Goal: Task Accomplishment & Management: Manage account settings

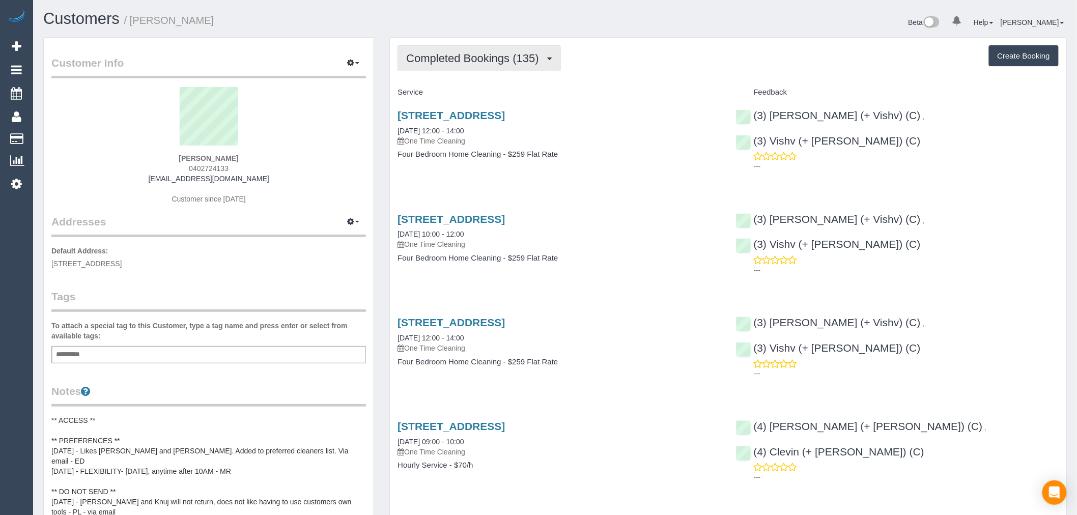
click at [511, 66] on button "Completed Bookings (135)" at bounding box center [479, 58] width 163 height 26
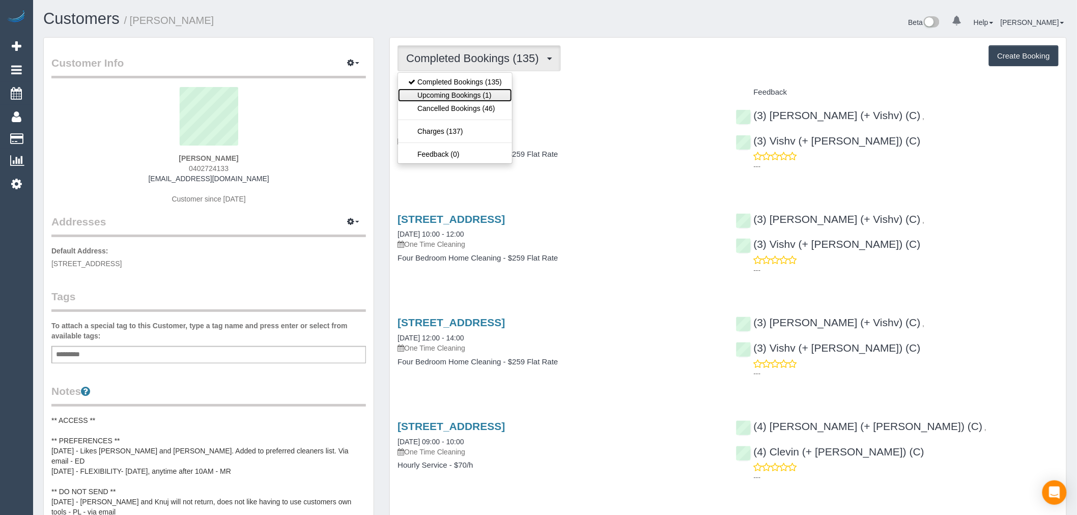
click at [502, 98] on link "Upcoming Bookings (1)" at bounding box center [455, 95] width 114 height 13
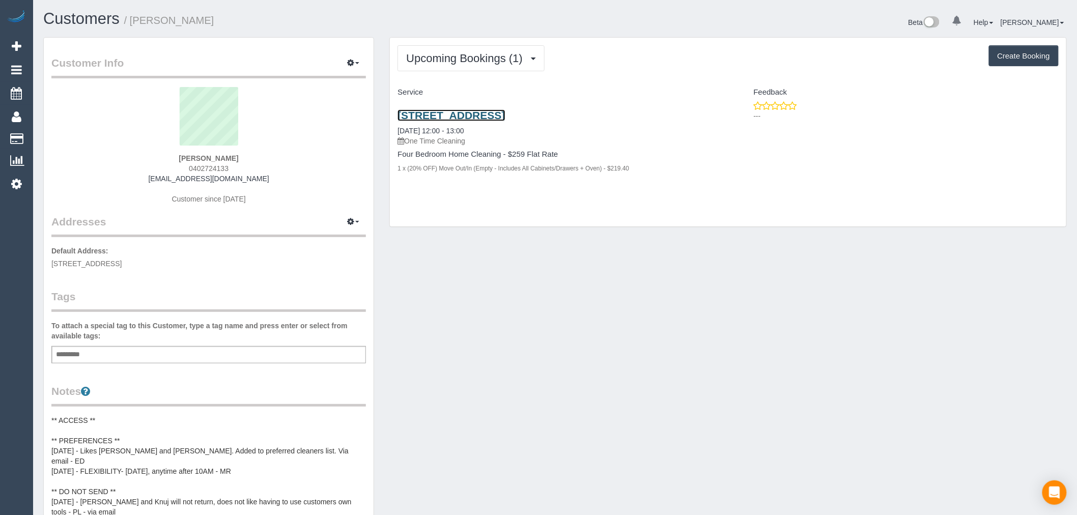
click at [505, 118] on link "10 Sugarloaf Close, Burwood East, VIC 3151" at bounding box center [451, 115] width 107 height 12
click at [355, 64] on span "button" at bounding box center [357, 63] width 4 height 2
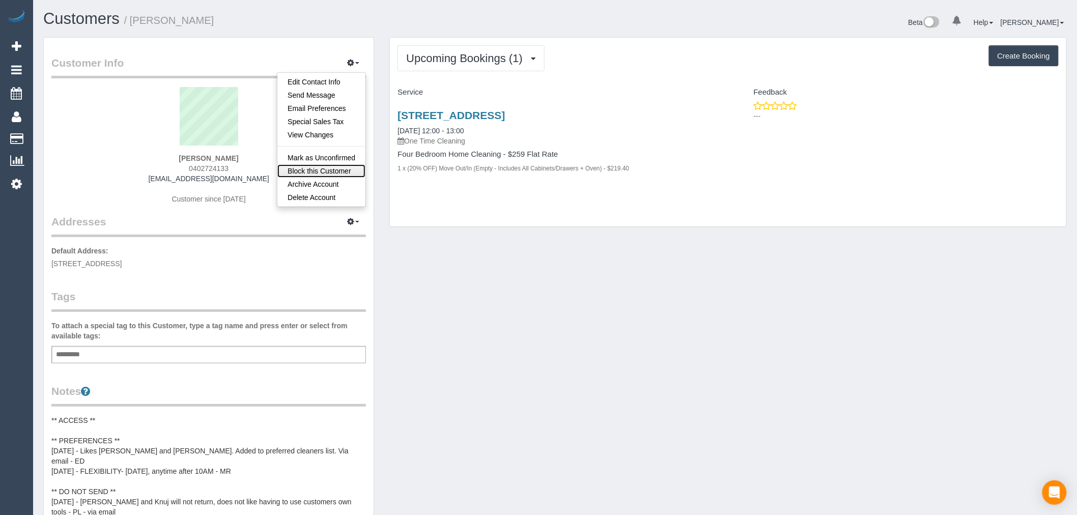
click at [344, 171] on link "Block this Customer" at bounding box center [321, 170] width 88 height 13
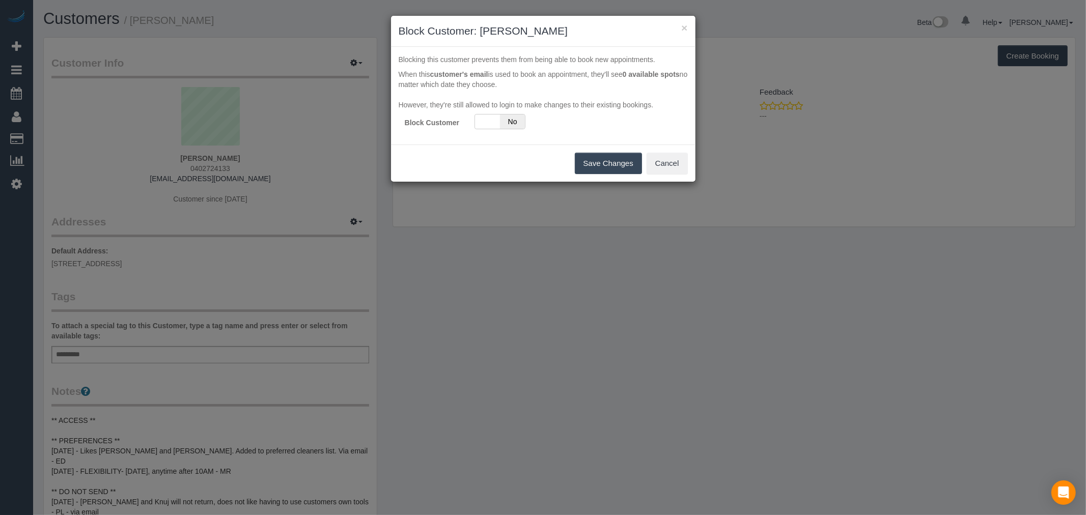
click at [517, 130] on div "Blocking this customer prevents them from being able to book new appointments. …" at bounding box center [543, 96] width 304 height 98
click at [510, 125] on span "No" at bounding box center [512, 122] width 25 height 14
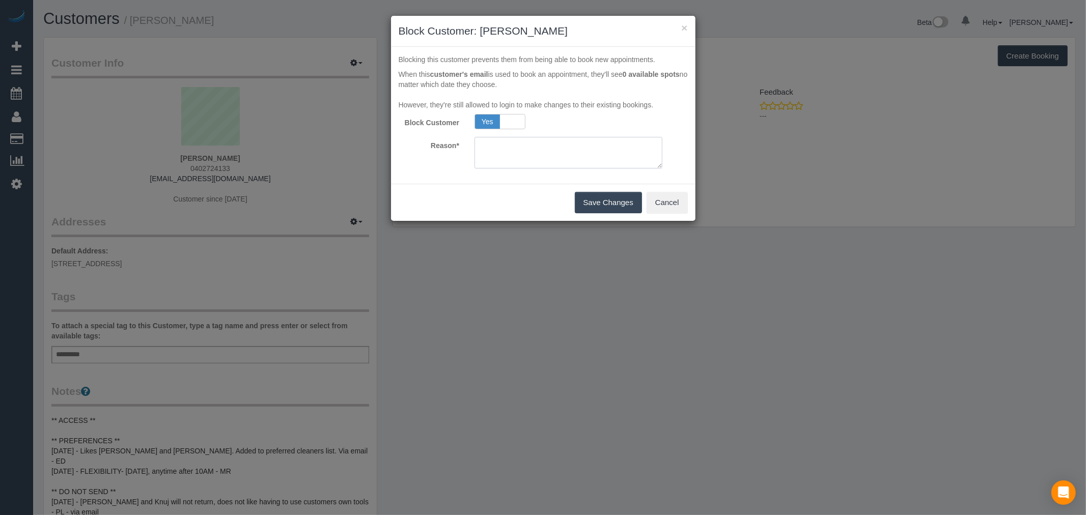
click at [519, 144] on textarea at bounding box center [569, 153] width 188 height 32
drag, startPoint x: 587, startPoint y: 149, endPoint x: 372, endPoint y: 149, distance: 214.9
click at [373, 149] on div "× Block Customer: Riaz Rafiq Blocking this customer prevents them from being ab…" at bounding box center [543, 257] width 1086 height 515
type textarea "Threatening online review - TP"
click at [616, 205] on button "Save Changes" at bounding box center [608, 202] width 67 height 21
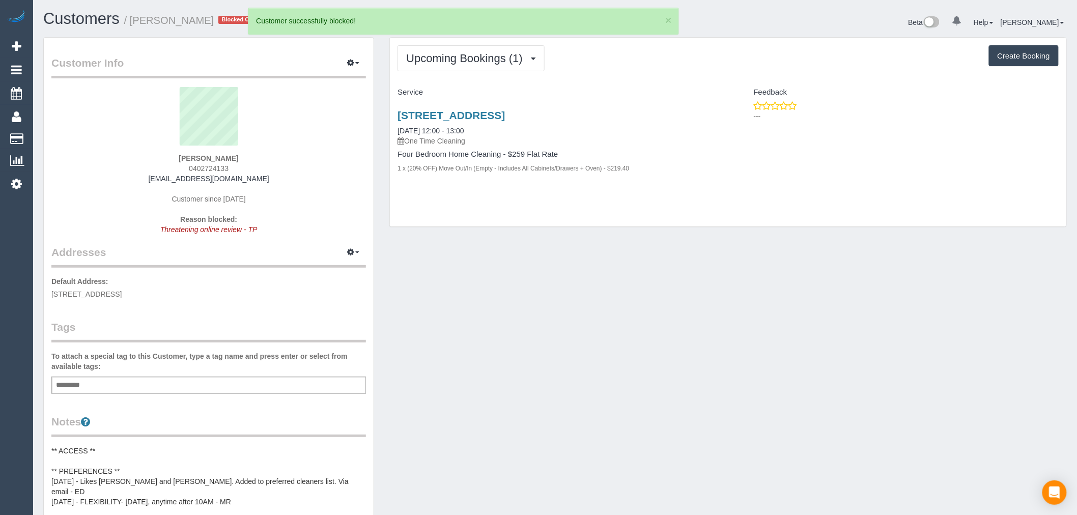
click at [209, 384] on div "Add a tag" at bounding box center [208, 385] width 315 height 17
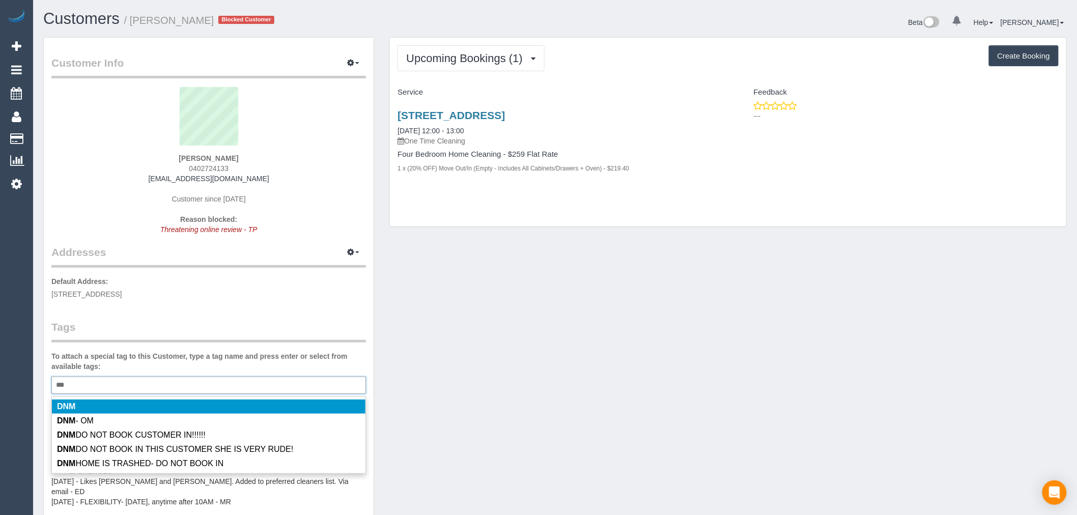
type input "***"
click at [114, 405] on li "DNM" at bounding box center [209, 407] width 314 height 14
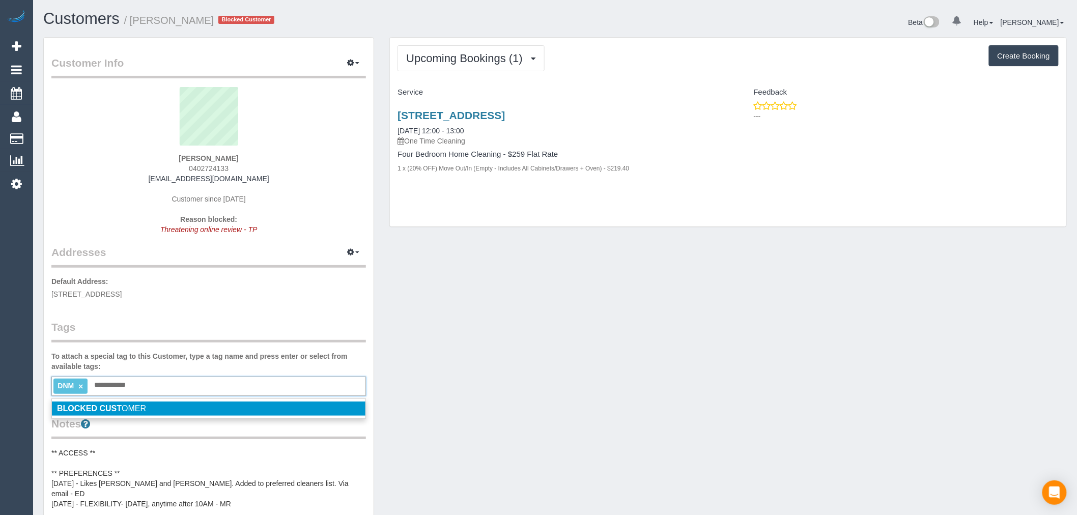
type input "**********"
click at [141, 410] on span "BLOCKED CUST OMER" at bounding box center [101, 408] width 89 height 9
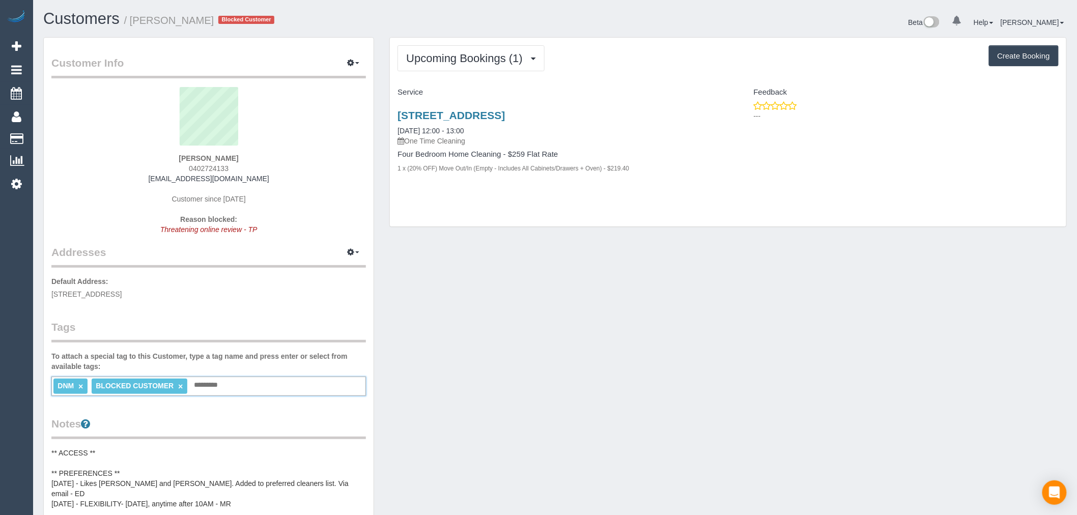
click at [623, 359] on div "Customer Info Edit Contact Info Send Message Email Preferences Special Sales Ta…" at bounding box center [555, 493] width 1039 height 913
drag, startPoint x: 496, startPoint y: 55, endPoint x: 494, endPoint y: 65, distance: 9.9
click at [496, 55] on span "Upcoming Bookings (1)" at bounding box center [467, 58] width 122 height 13
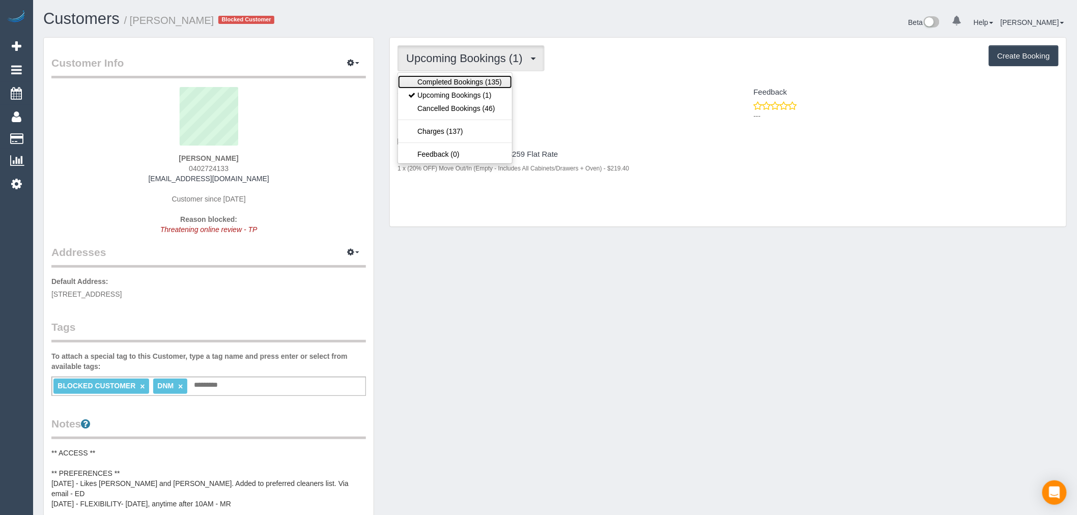
click at [480, 77] on link "Completed Bookings (135)" at bounding box center [455, 81] width 114 height 13
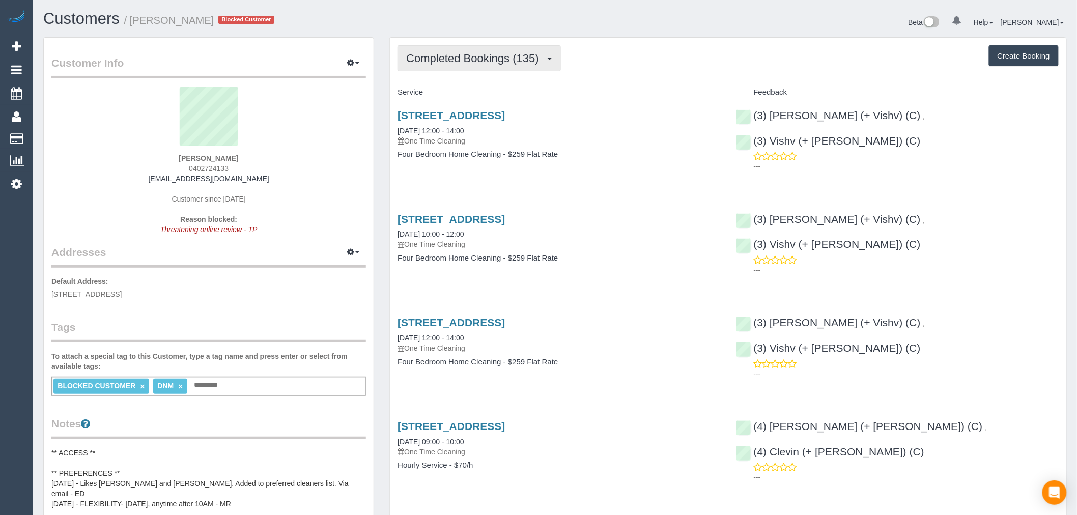
click at [500, 52] on button "Completed Bookings (135)" at bounding box center [479, 58] width 163 height 26
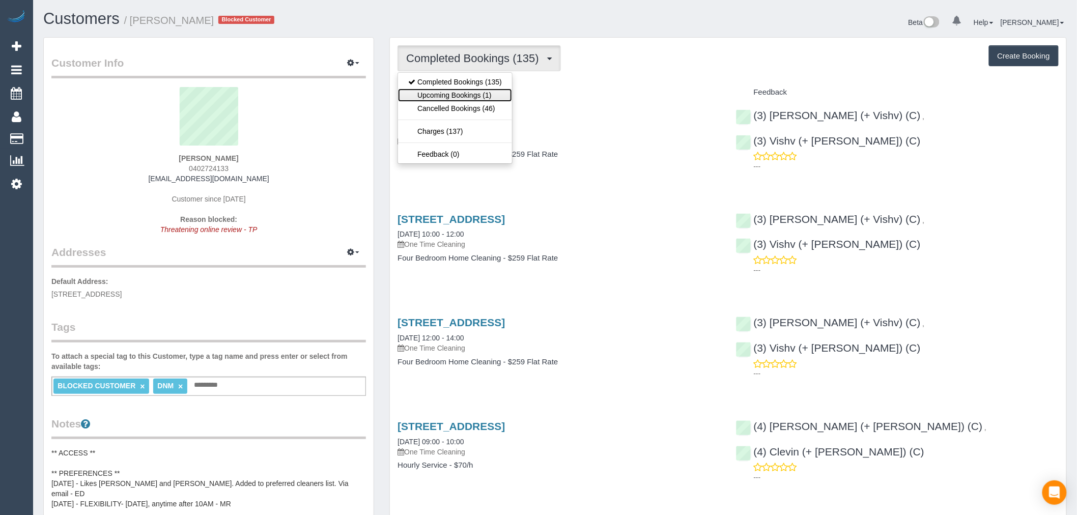
click at [494, 93] on link "Upcoming Bookings (1)" at bounding box center [455, 95] width 114 height 13
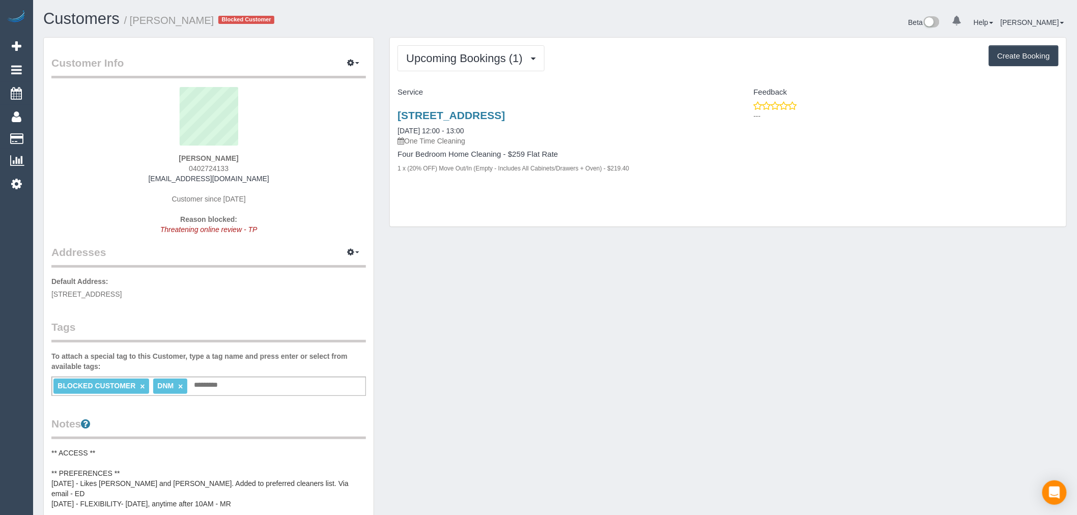
drag, startPoint x: 635, startPoint y: 114, endPoint x: 370, endPoint y: 117, distance: 265.3
click at [370, 117] on div "Customer Info Edit Contact Info Send Message Email Preferences Special Sales Ta…" at bounding box center [555, 493] width 1039 height 913
copy div "Manage Addresses Add New Address Default Address: 10 Sugarloaf Close, Burwood E…"
click at [674, 77] on div "Upcoming Bookings (1) Completed Bookings (135) Upcoming Bookings (1) Cancelled …" at bounding box center [728, 132] width 677 height 189
drag, startPoint x: 643, startPoint y: 119, endPoint x: 385, endPoint y: 119, distance: 257.1
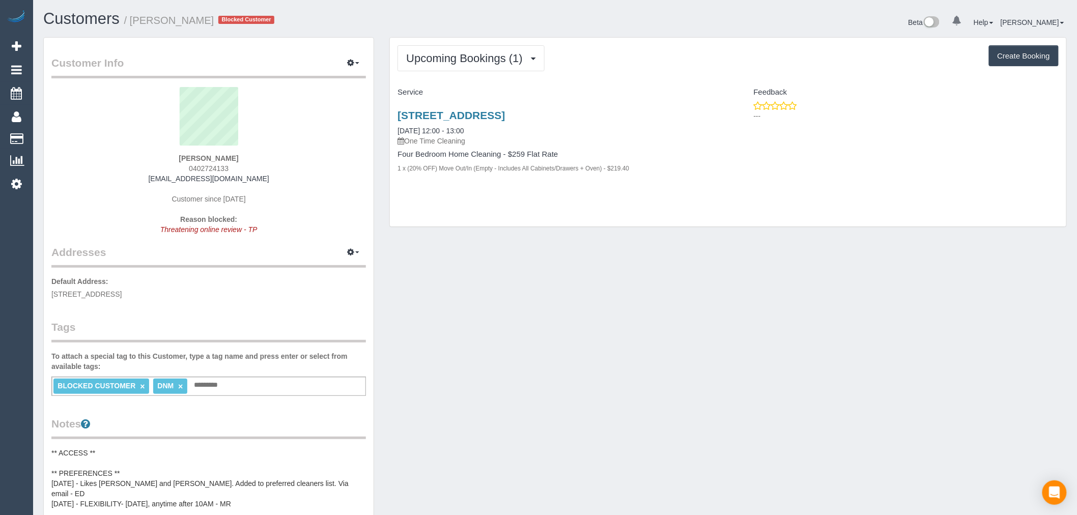
click at [385, 119] on div "Upcoming Bookings (1) Completed Bookings (135) Upcoming Bookings (1) Cancelled …" at bounding box center [728, 137] width 693 height 201
copy link "10 Sugarloaf Close, Burwood East, VIC 3151"
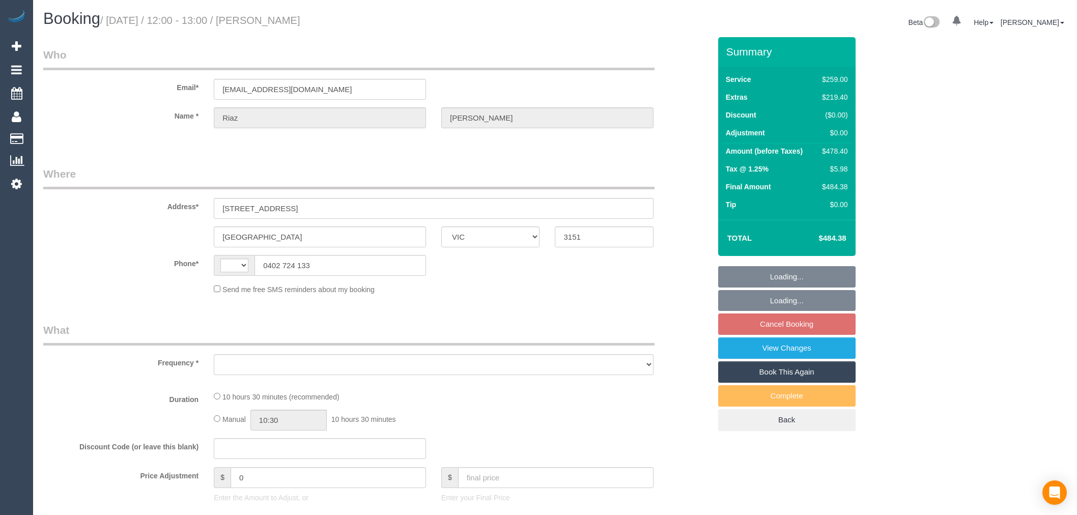
select select "VIC"
select select "string:AU"
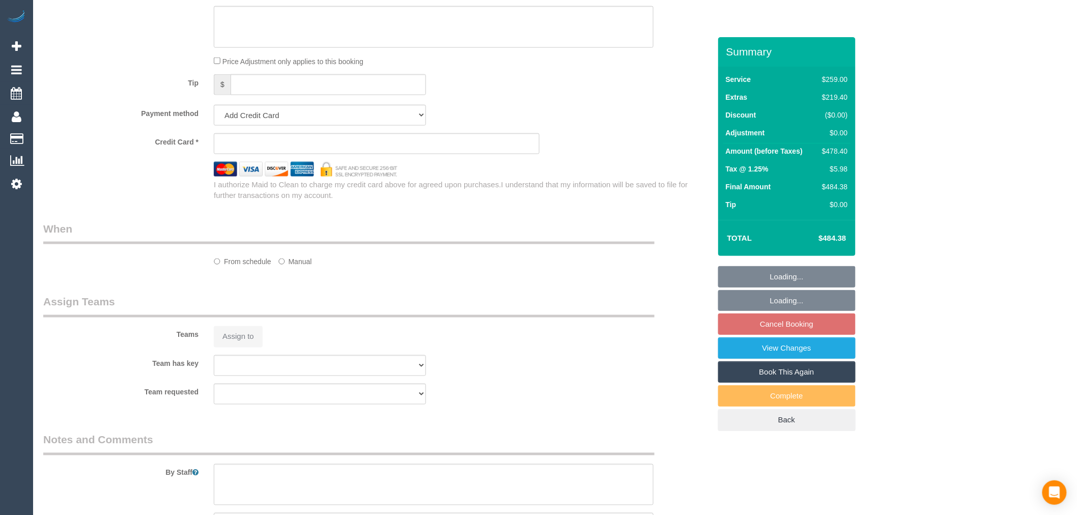
select select "object:597"
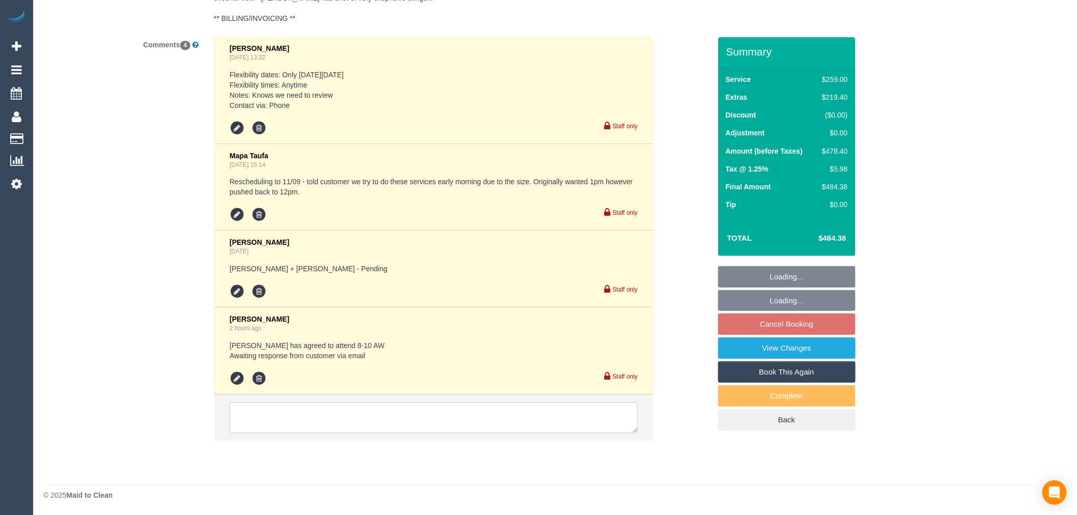
select select "string:stripe-pm_1PAlvb2GScqysDRVTBJSpKnj"
select select "number:28"
select select "number:14"
select select "number:18"
select select "number:24"
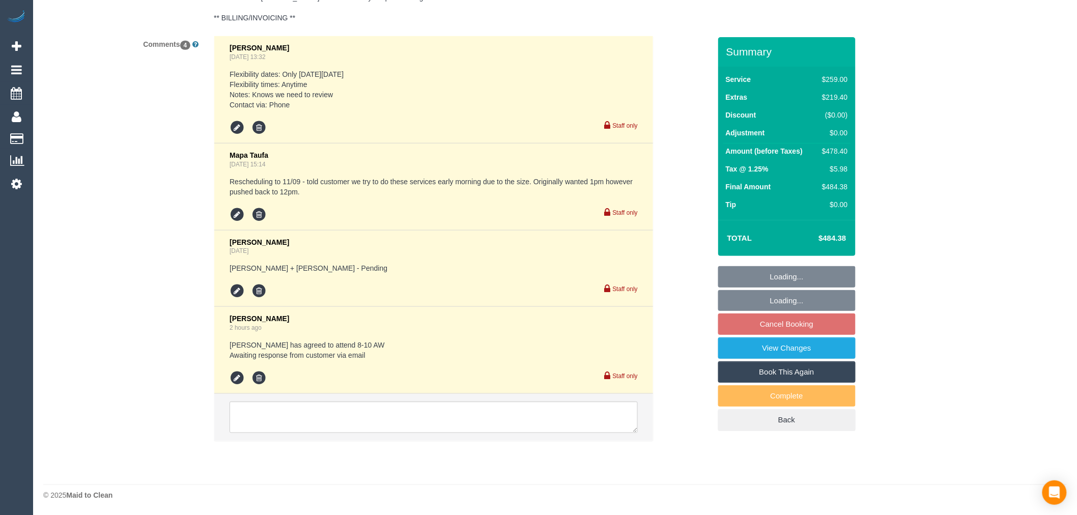
select select "object:1357"
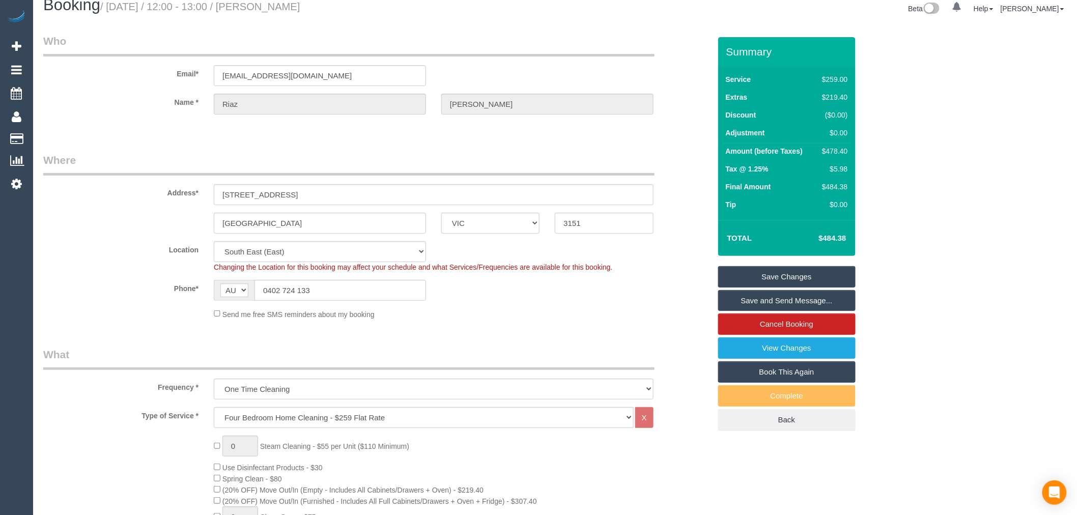
scroll to position [9, 0]
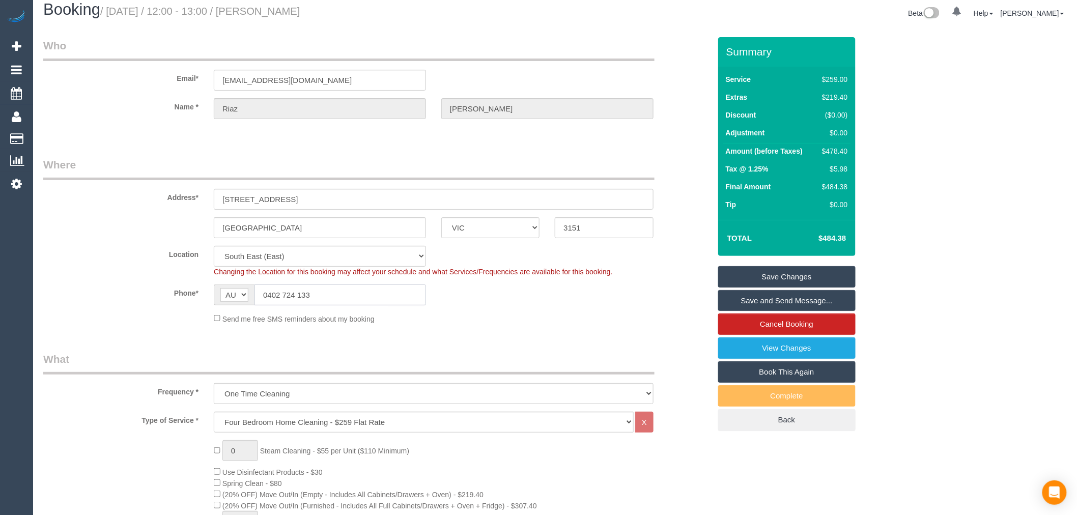
drag, startPoint x: 318, startPoint y: 299, endPoint x: 269, endPoint y: 297, distance: 48.9
click at [269, 297] on input "0402 724 133" at bounding box center [341, 295] width 172 height 21
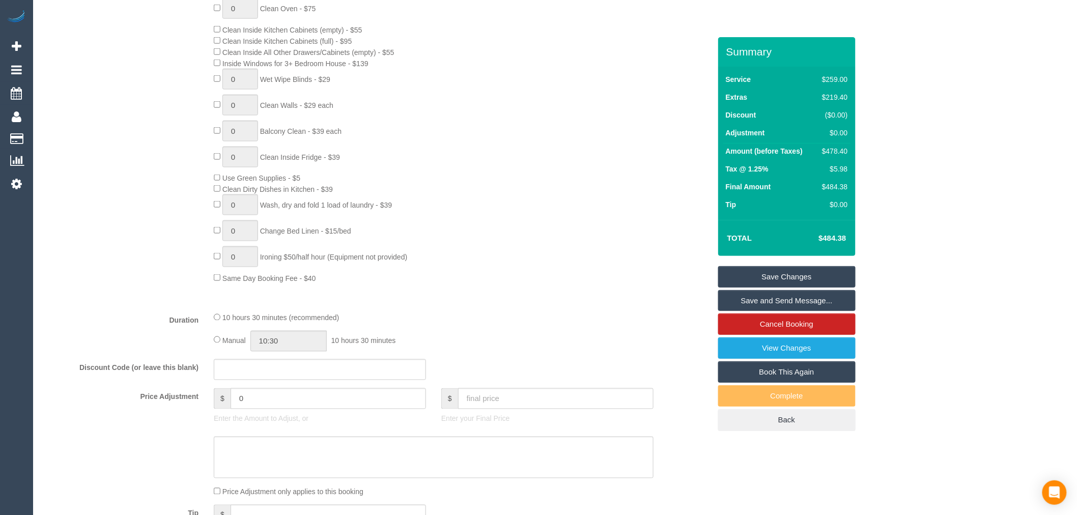
scroll to position [688, 0]
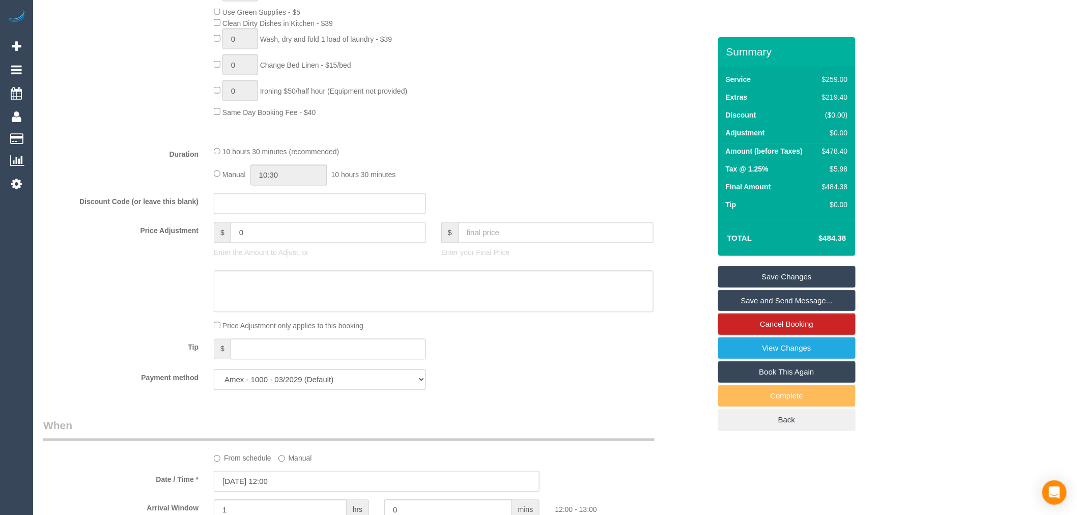
drag, startPoint x: 313, startPoint y: 245, endPoint x: 186, endPoint y: 253, distance: 127.5
click at [186, 253] on div "Price Adjustment $ 0 Enter the Amount to Adjust, or $ Enter your Final Price" at bounding box center [377, 242] width 683 height 41
click at [251, 214] on input "text" at bounding box center [320, 203] width 212 height 21
type input "moveme50"
click at [526, 157] on div "10 hours 30 minutes (recommended)" at bounding box center [434, 151] width 440 height 11
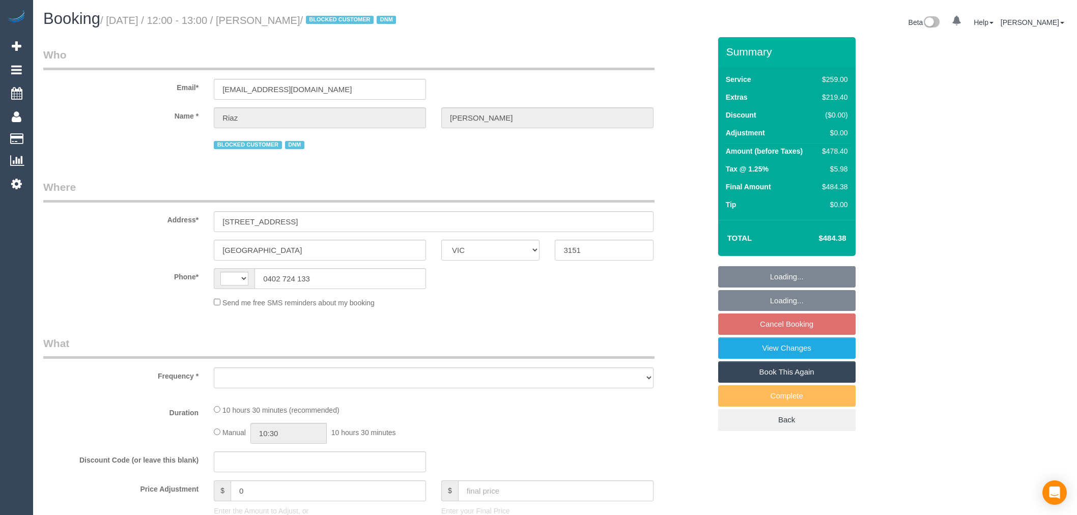
select select "VIC"
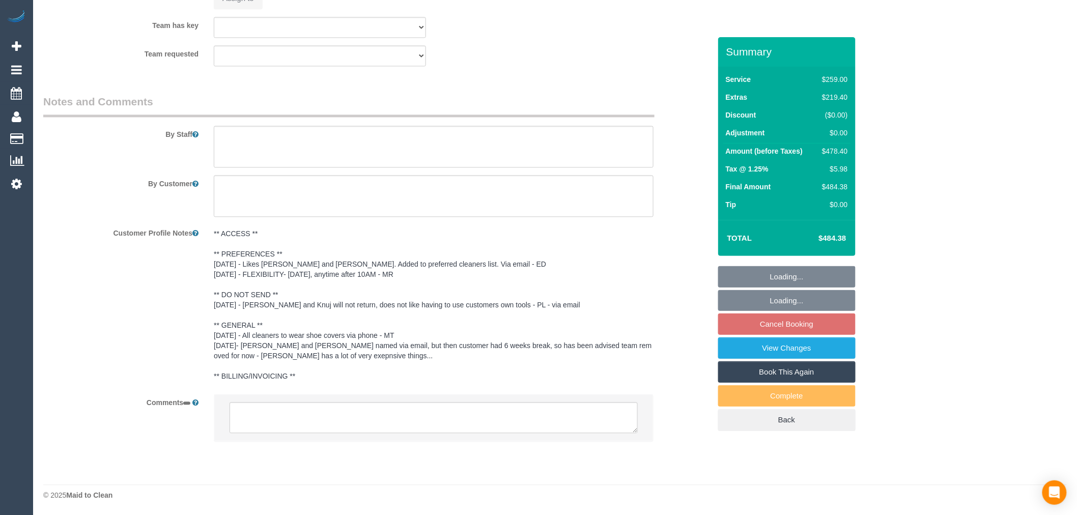
select select "string:AU"
select select "object:610"
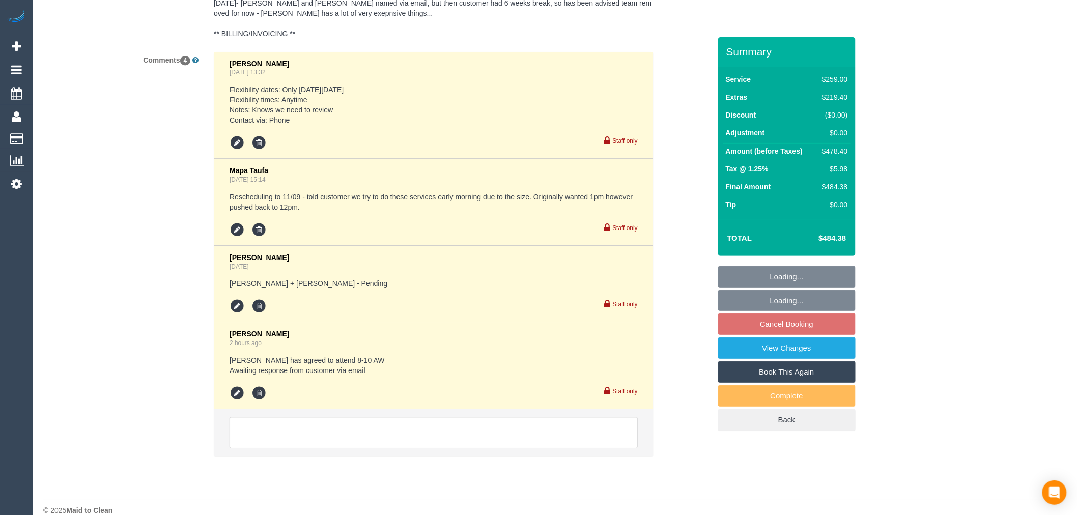
select select "string:stripe-pm_1PAlvb2GScqysDRVTBJSpKnj"
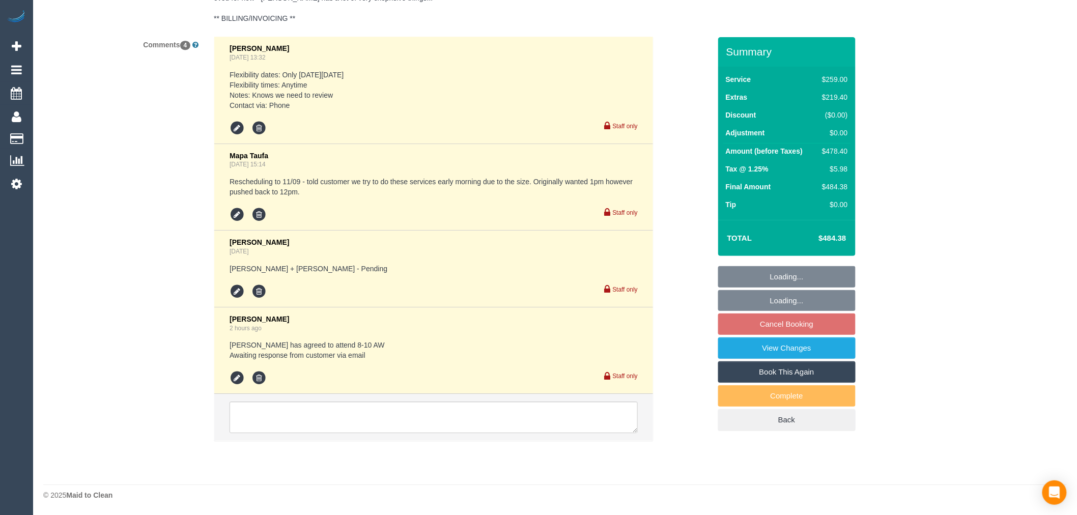
select select "number:28"
select select "number:14"
select select "number:18"
select select "number:24"
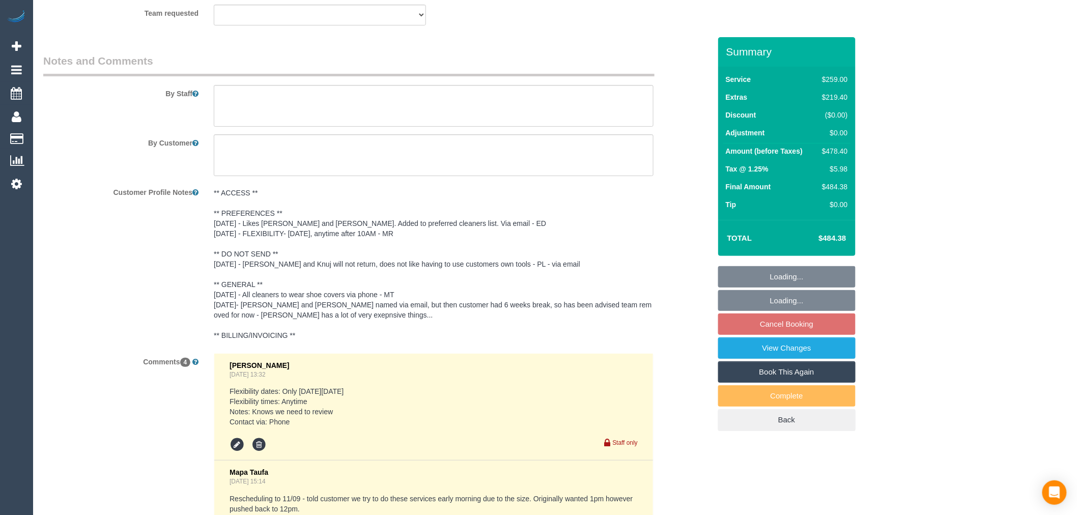
select select "object:1370"
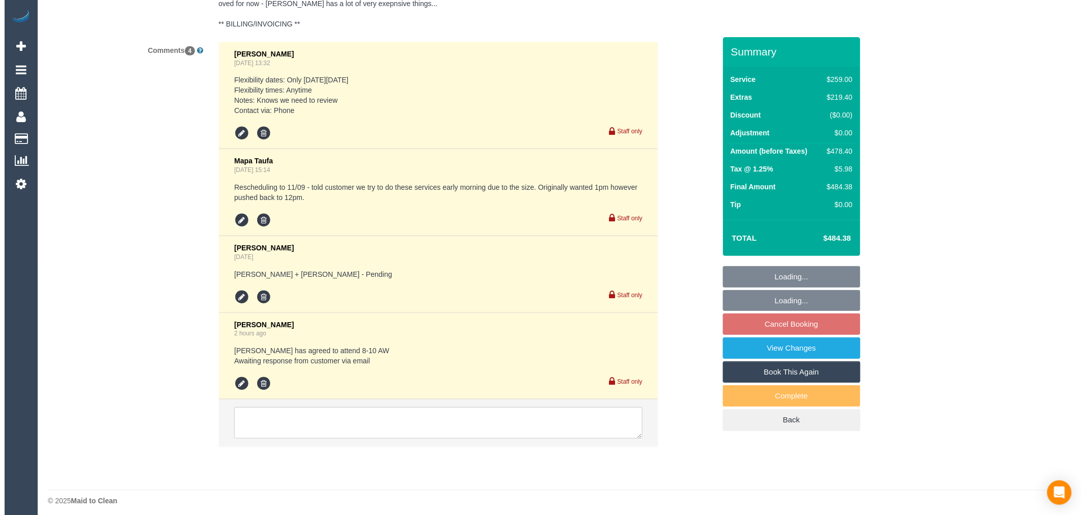
scroll to position [1988, 0]
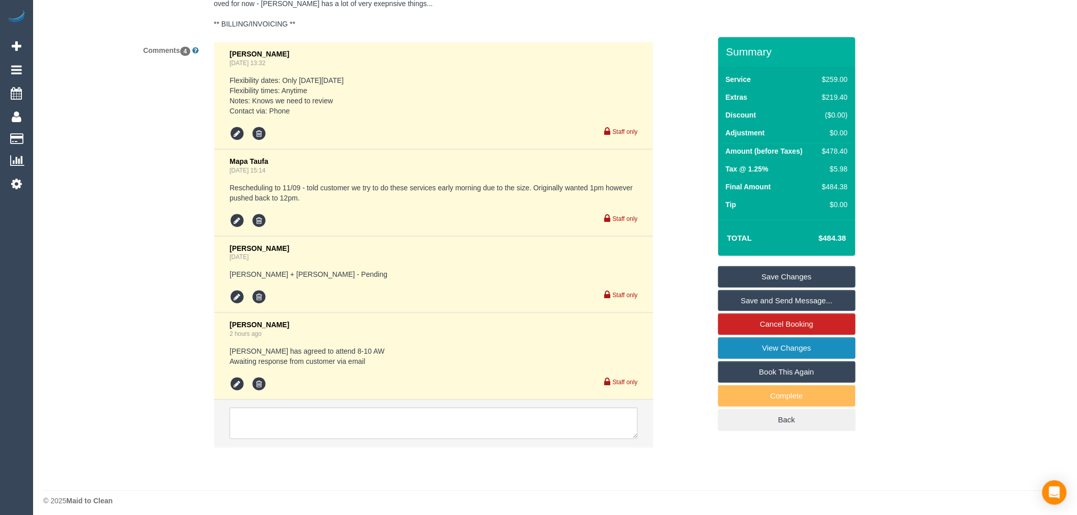
click at [847, 348] on link "View Changes" at bounding box center [786, 348] width 137 height 21
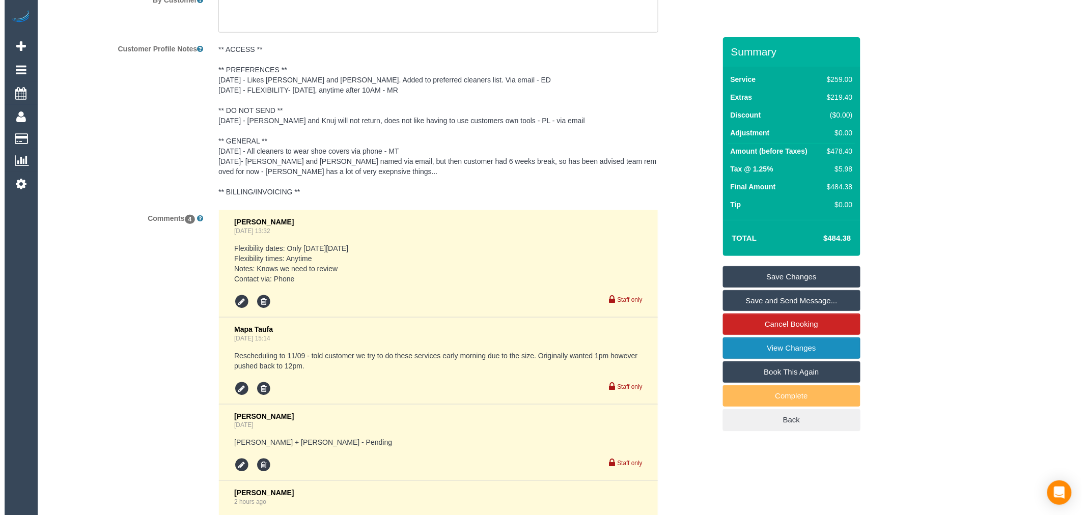
scroll to position [1818, 0]
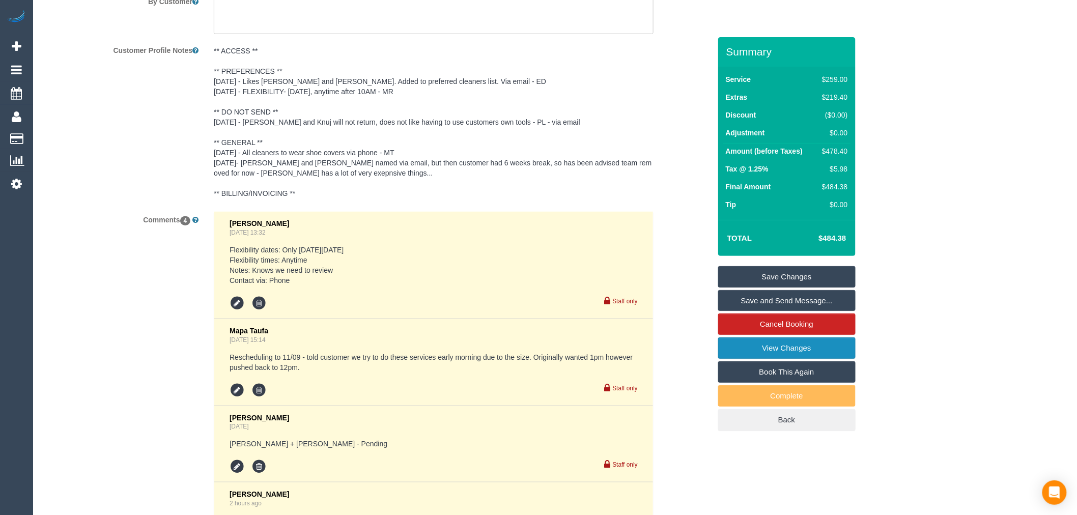
click at [826, 350] on link "View Changes" at bounding box center [786, 348] width 137 height 21
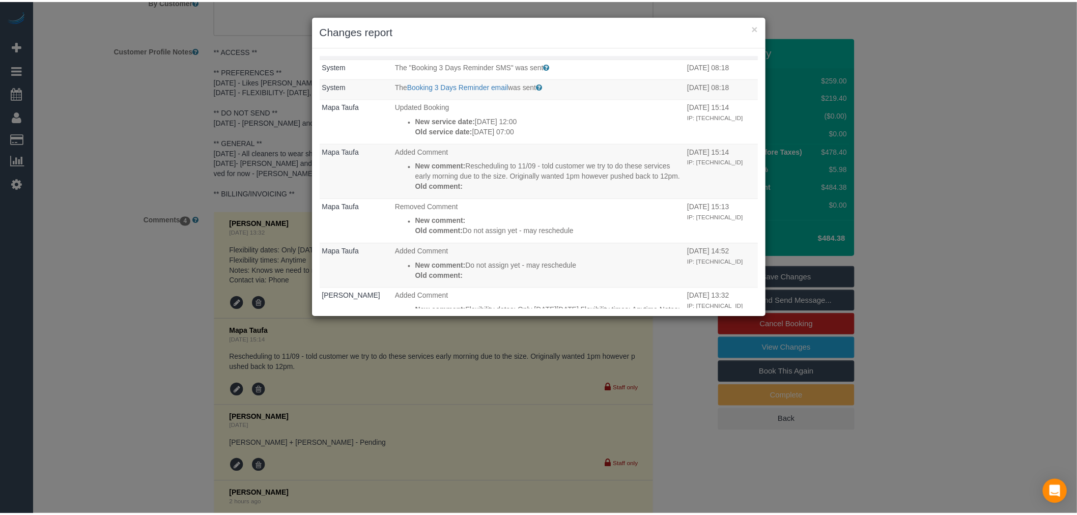
scroll to position [113, 0]
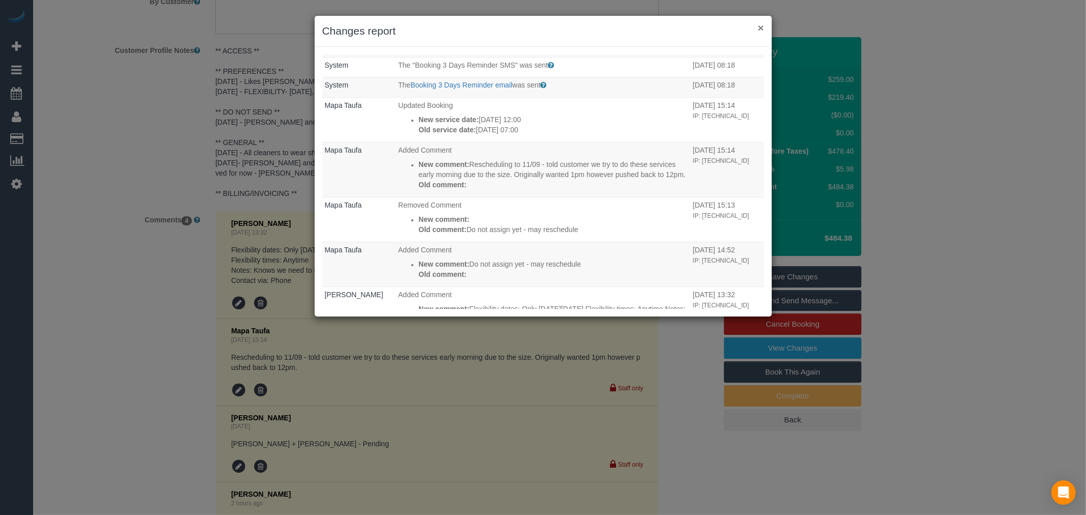
click at [762, 32] on button "×" at bounding box center [761, 27] width 6 height 11
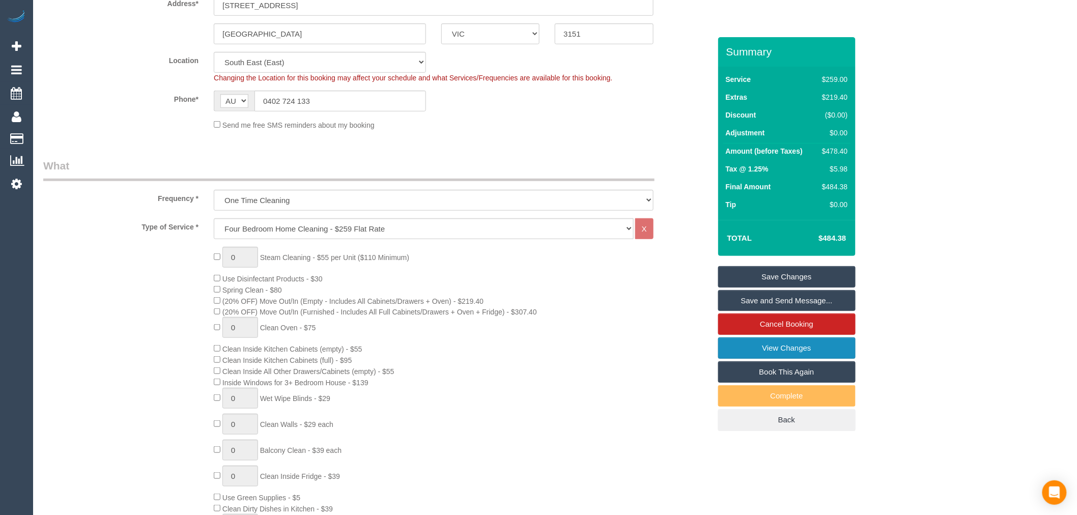
scroll to position [0, 0]
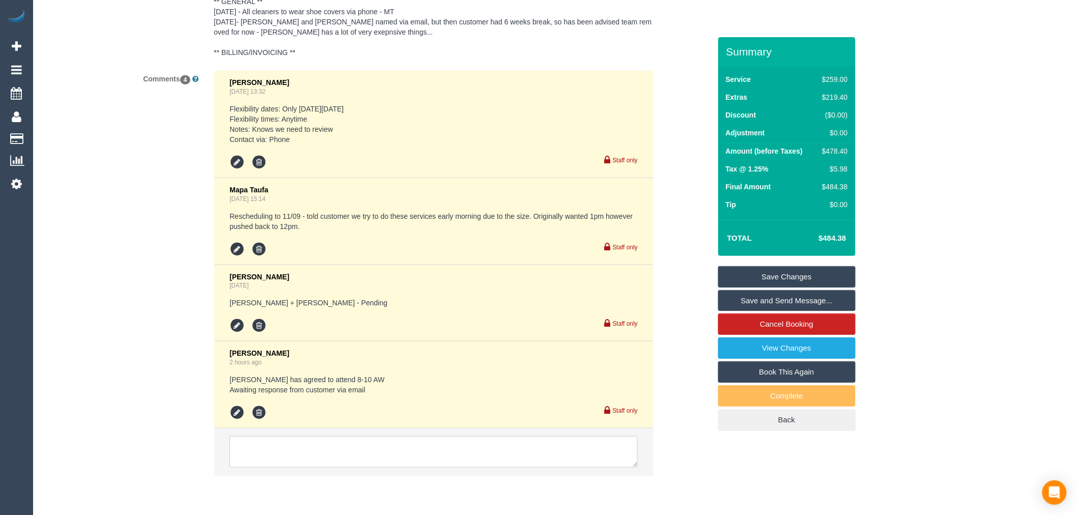
scroll to position [1891, 0]
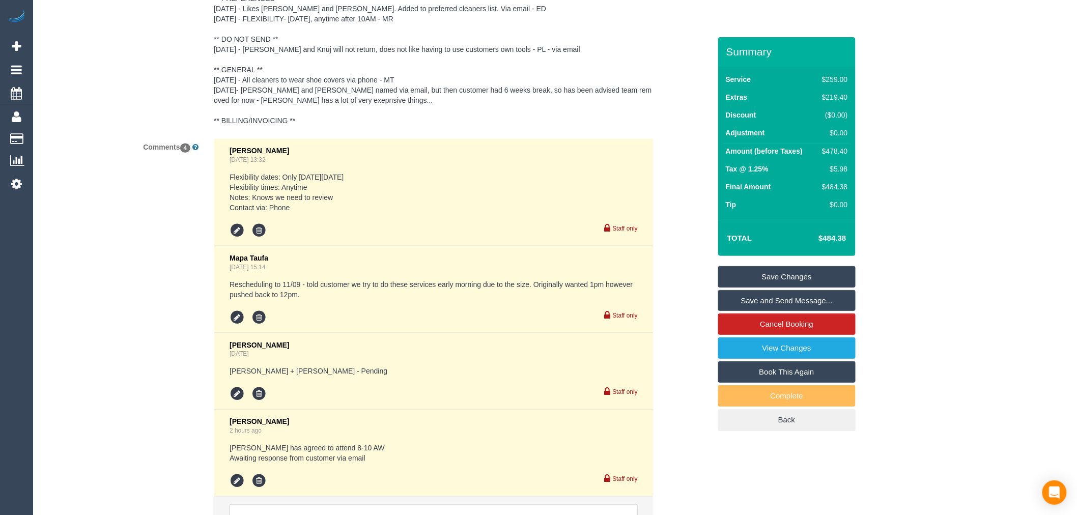
click at [467, 126] on pre "** ACCESS ** ** PREFERENCES ** [DATE] - Likes [PERSON_NAME] and [PERSON_NAME]. …" at bounding box center [434, 49] width 440 height 153
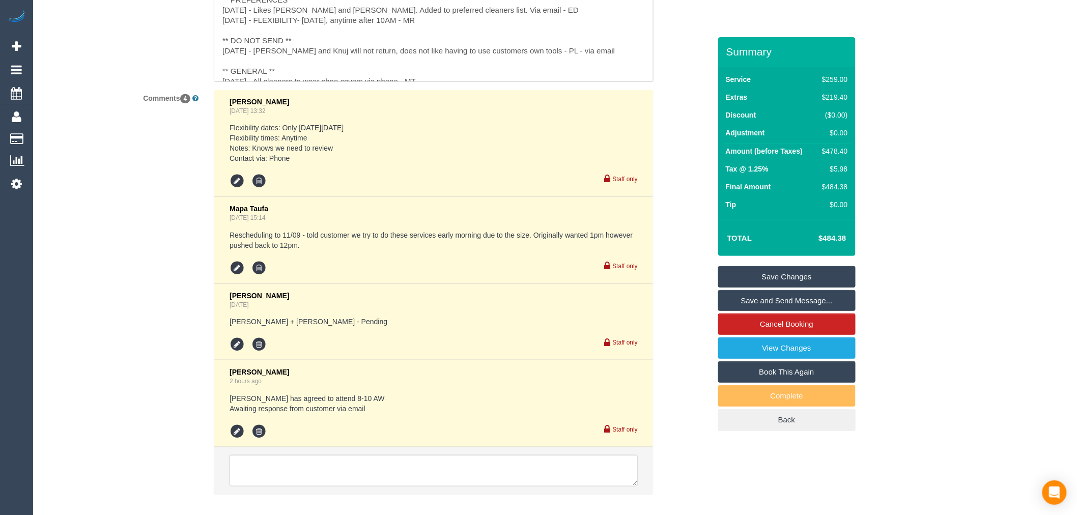
click at [197, 196] on div "Comments 4 Mary Regala Aug 11, 2025 13:32 Flexibility dates: Only on Wednesday …" at bounding box center [377, 297] width 683 height 415
click at [160, 181] on div "Comments 4 Mary Regala Aug 11, 2025 13:32 Flexibility dates: Only on Wednesday …" at bounding box center [377, 297] width 683 height 415
click at [103, 116] on div "Comments 4 Mary Regala Aug 11, 2025 13:32 Flexibility dates: Only on Wednesday …" at bounding box center [377, 297] width 683 height 415
click at [59, 80] on div "Customer Profile Notes ** ACCESS ** ** PREFERENCES ** 29/3/25 - Likes Kelvin an…" at bounding box center [377, 25] width 683 height 113
click at [69, 52] on div "Customer Profile Notes ** ACCESS ** ** PREFERENCES ** 29/3/25 - Likes Kelvin an…" at bounding box center [377, 25] width 683 height 113
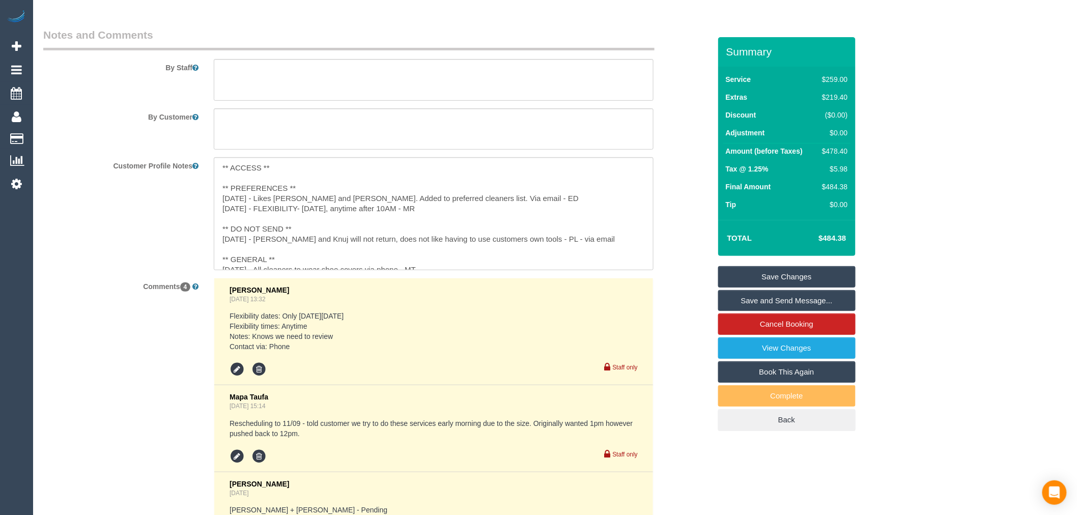
scroll to position [1551, 0]
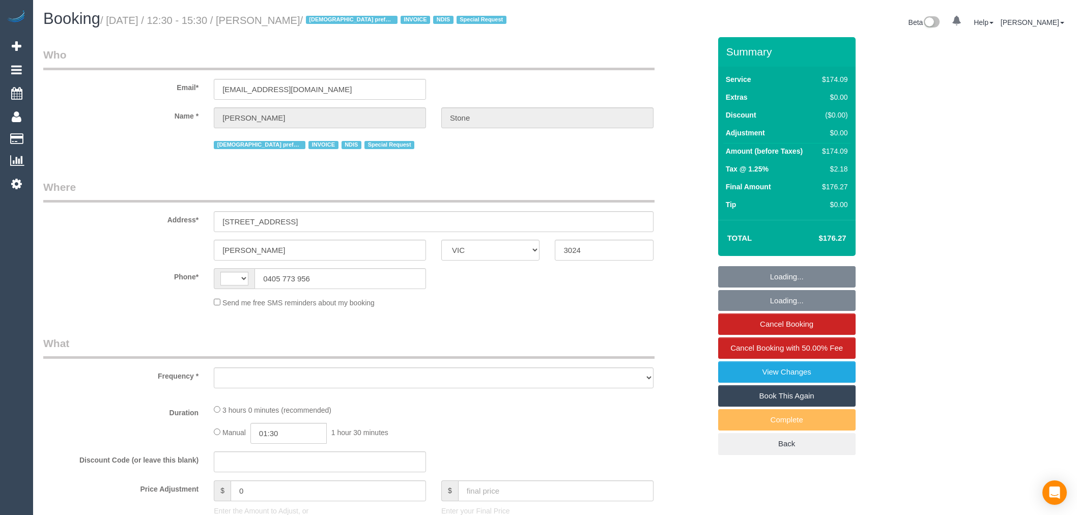
select select "VIC"
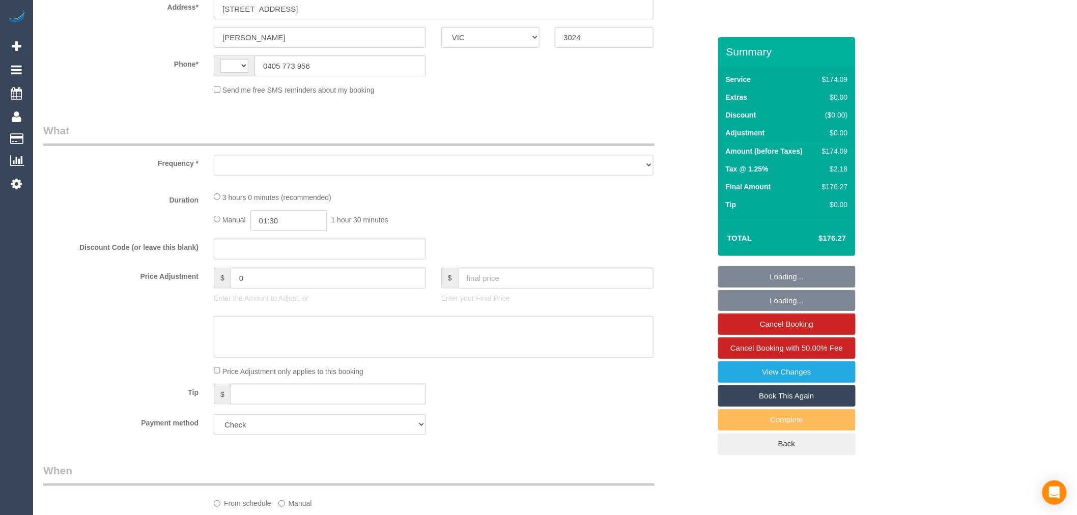
select select "string:AU"
select select "object:537"
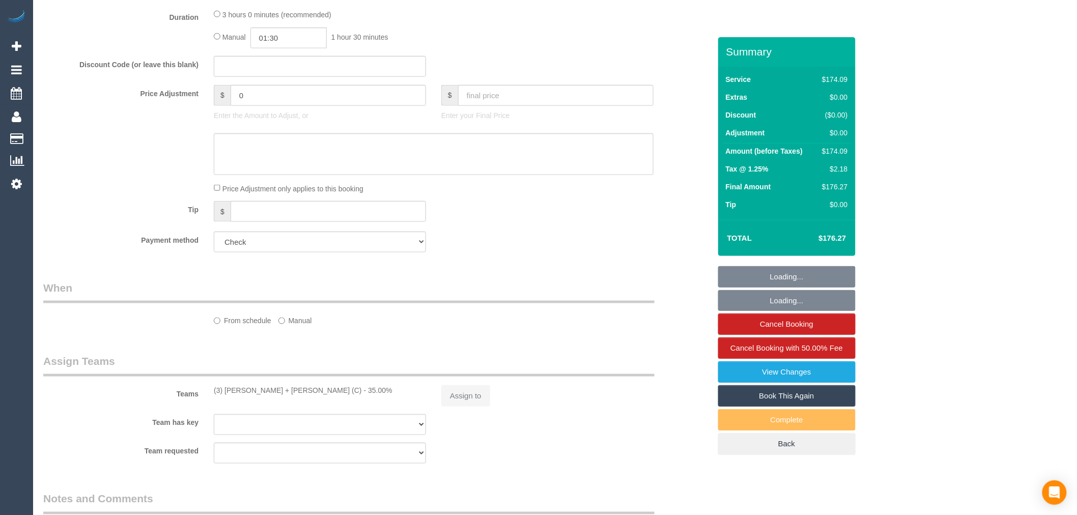
select select "180"
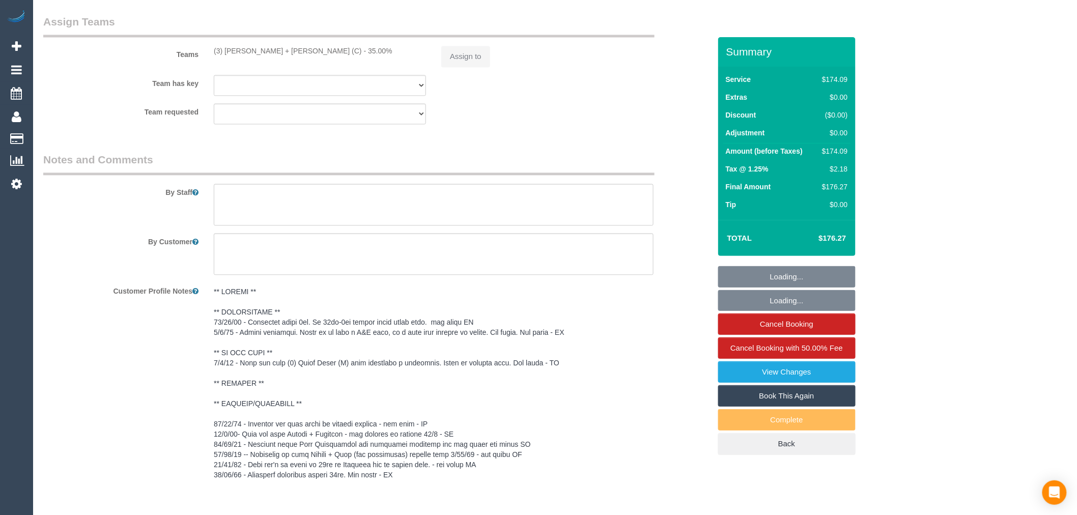
select select "number:30"
select select "number:14"
select select "number:19"
select select "number:23"
select select "number:35"
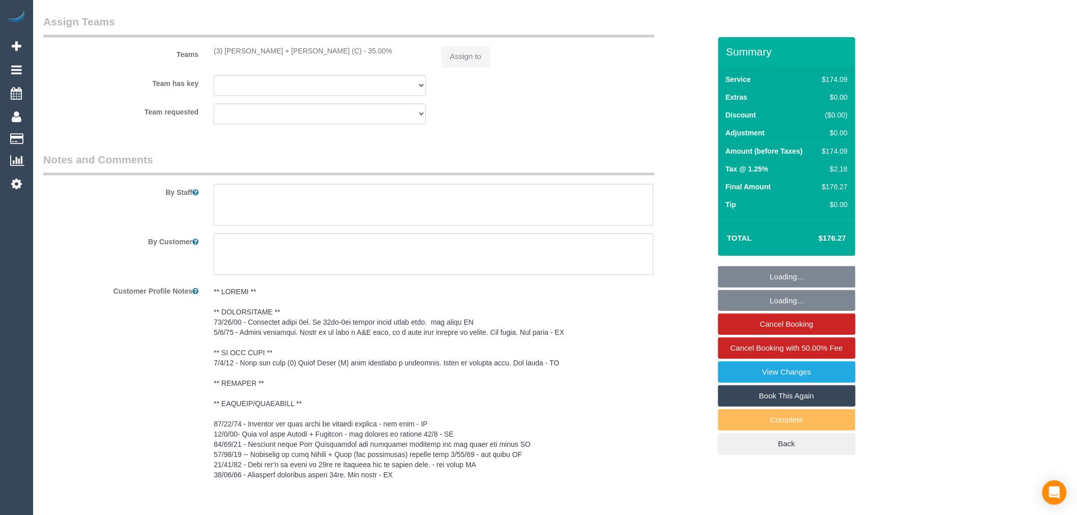
select select "number:11"
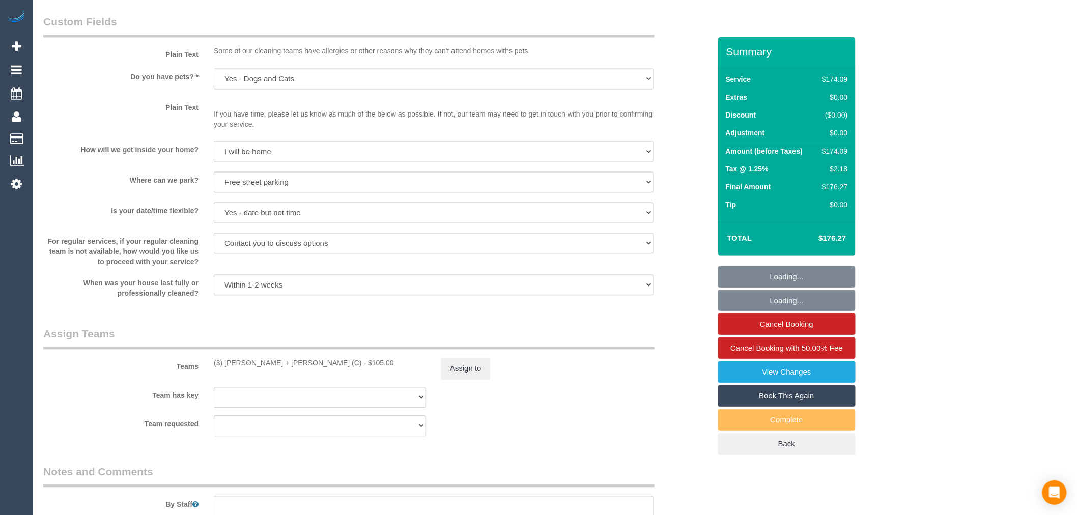
select select "object:1137"
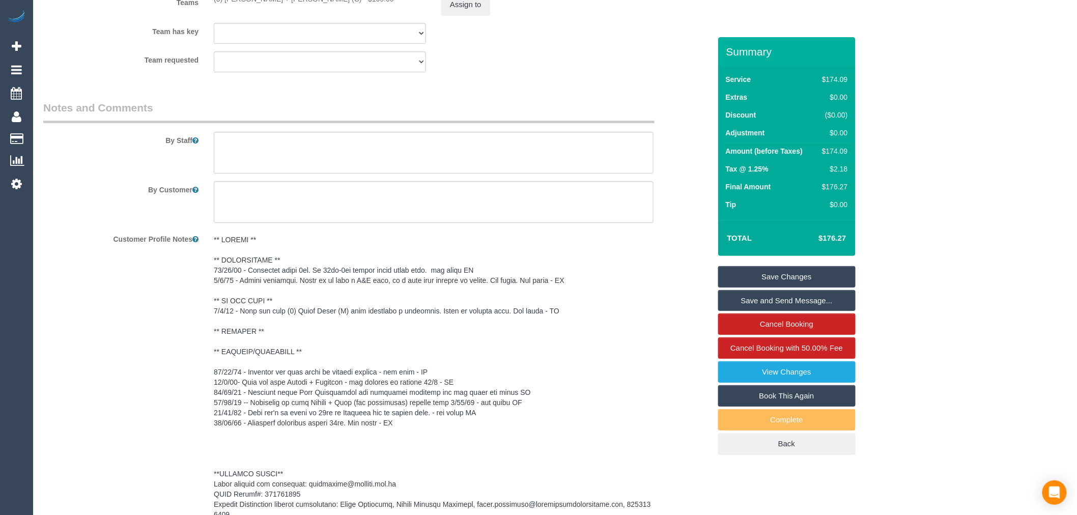
scroll to position [1306, 0]
